Goal: Find specific page/section: Find specific page/section

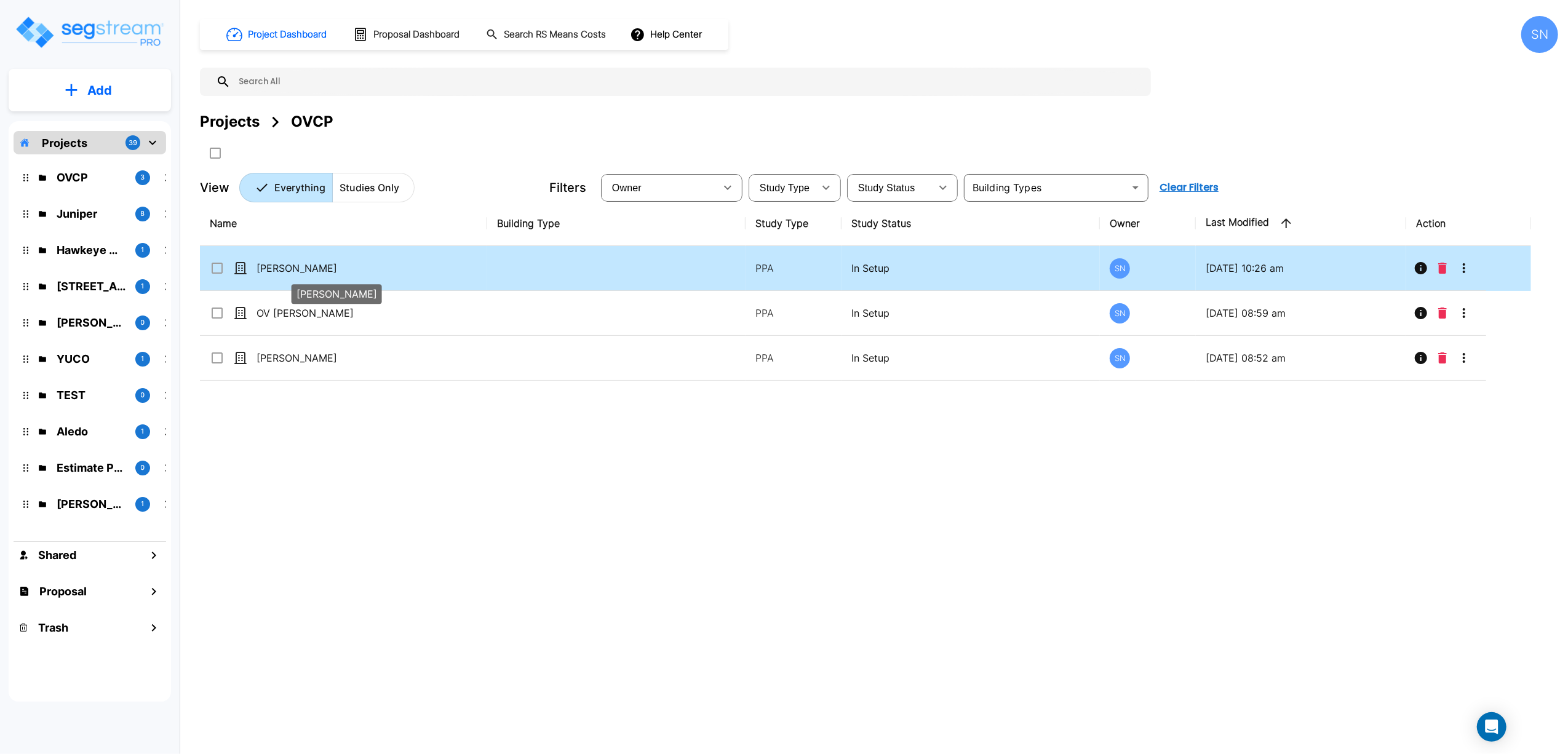
click at [289, 270] on p "[PERSON_NAME]" at bounding box center [318, 268] width 123 height 15
checkbox input "true"
click at [289, 270] on p "[PERSON_NAME]" at bounding box center [318, 268] width 123 height 15
